Goal: Share content: Share content

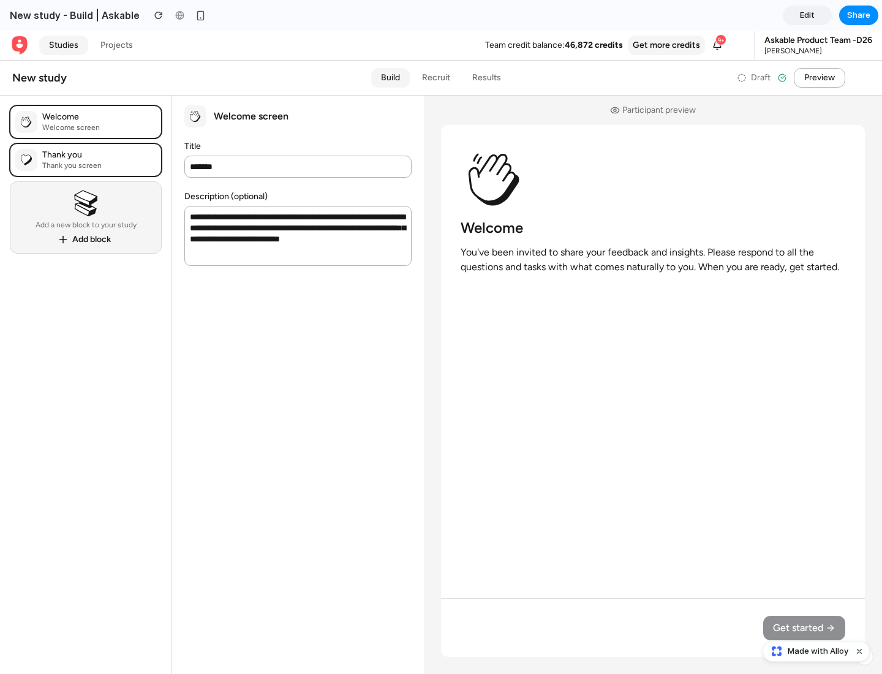
click at [858, 15] on span "Share" at bounding box center [858, 15] width 23 height 12
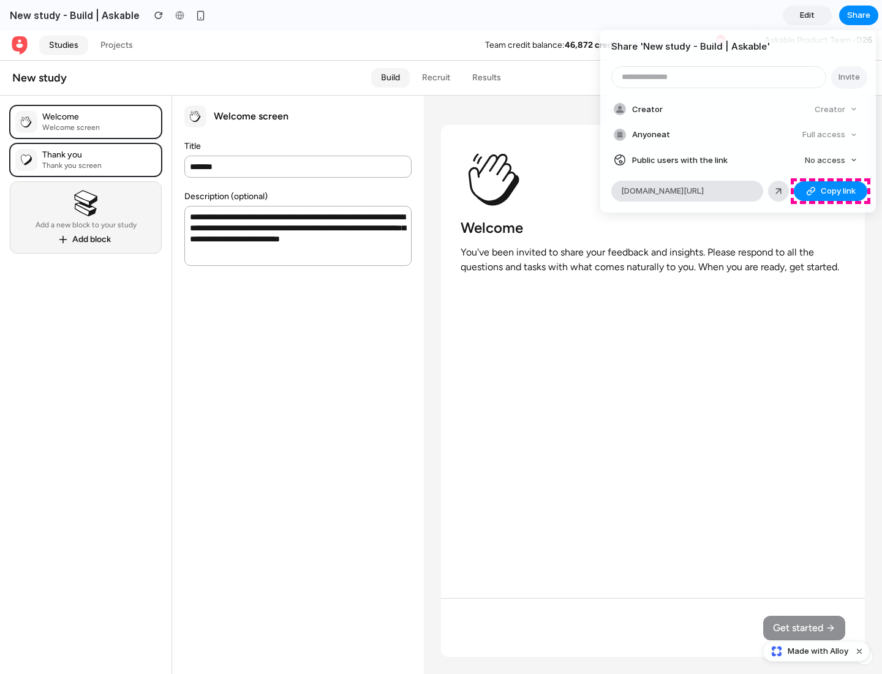
click at [830, 191] on span "Copy link" at bounding box center [837, 191] width 35 height 12
click at [817, 651] on div "Share ' New study - Build | Askable ' Invite Creator Creator Anyone at Full acc…" at bounding box center [441, 337] width 882 height 674
